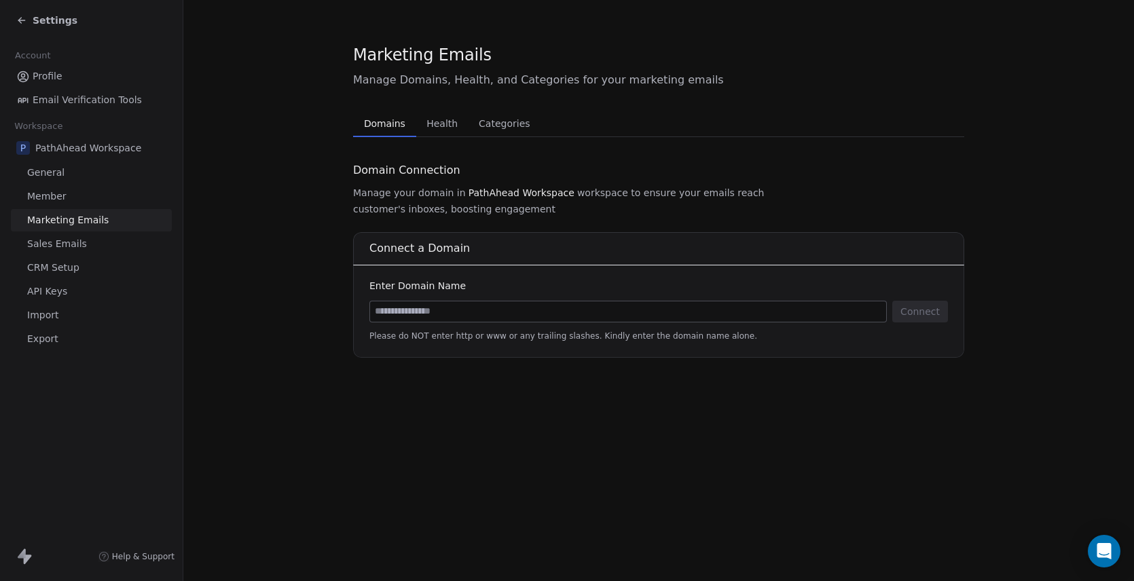
click at [58, 21] on span "Settings" at bounding box center [55, 21] width 45 height 14
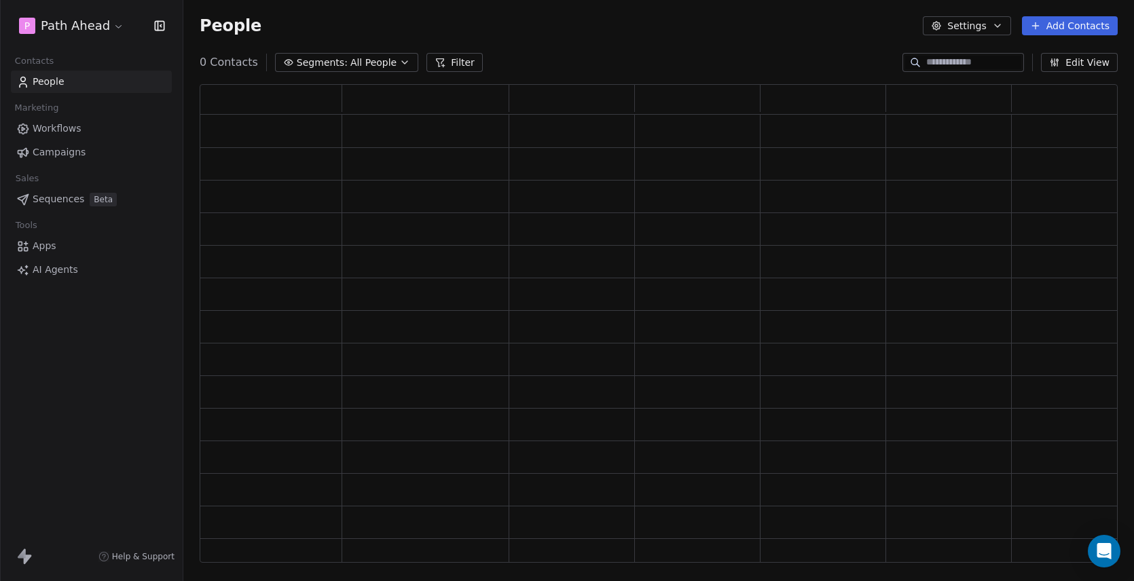
scroll to position [479, 918]
click at [52, 84] on span "People" at bounding box center [49, 82] width 32 height 14
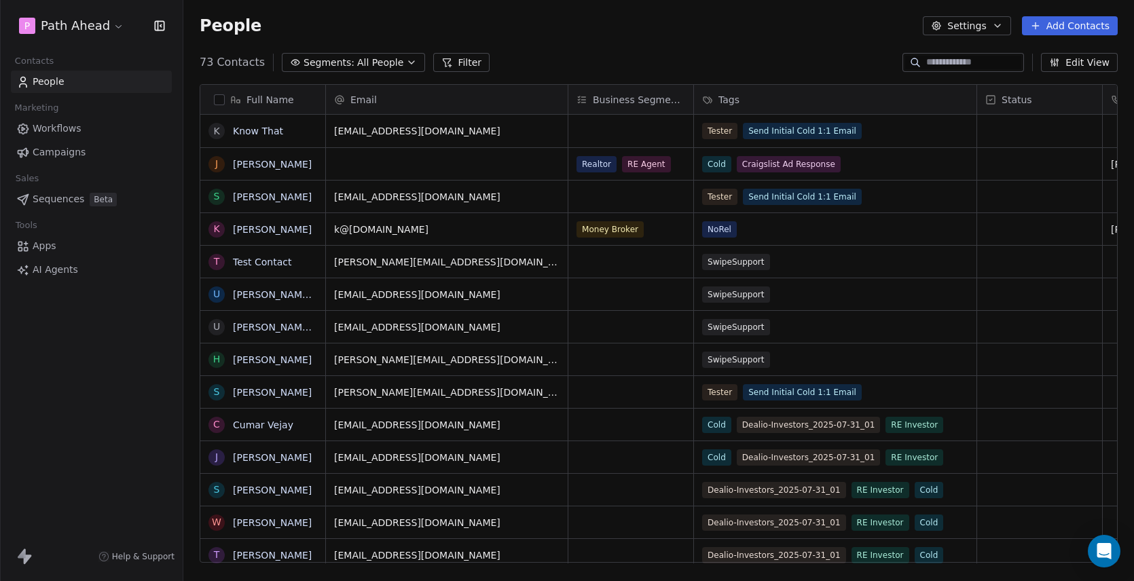
scroll to position [512, 951]
click at [55, 127] on span "Workflows" at bounding box center [57, 129] width 49 height 14
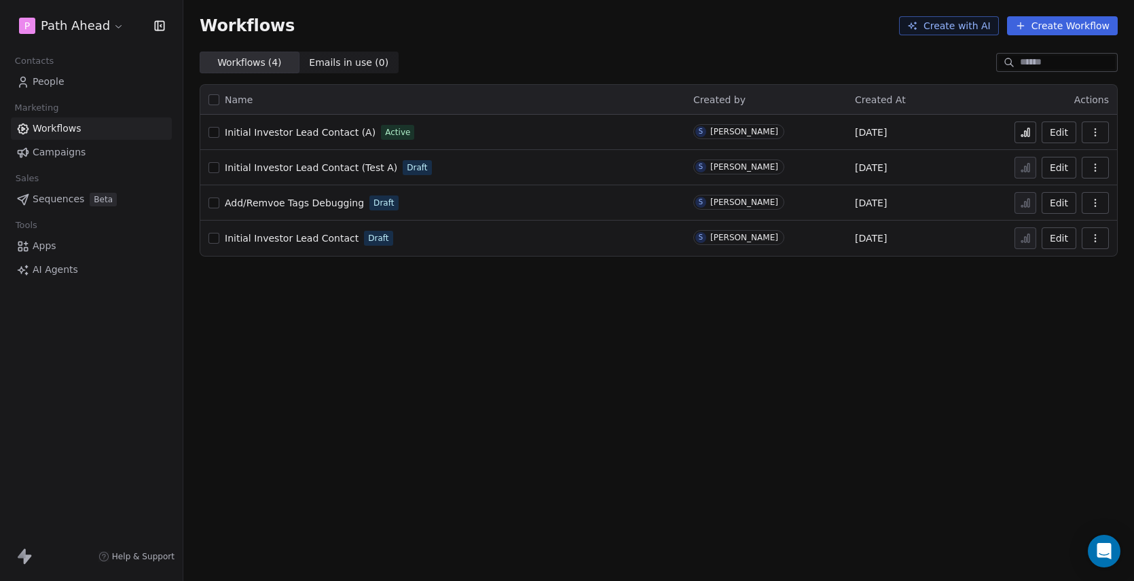
click at [1021, 128] on icon at bounding box center [1025, 132] width 11 height 11
